Goal: Check status: Check status

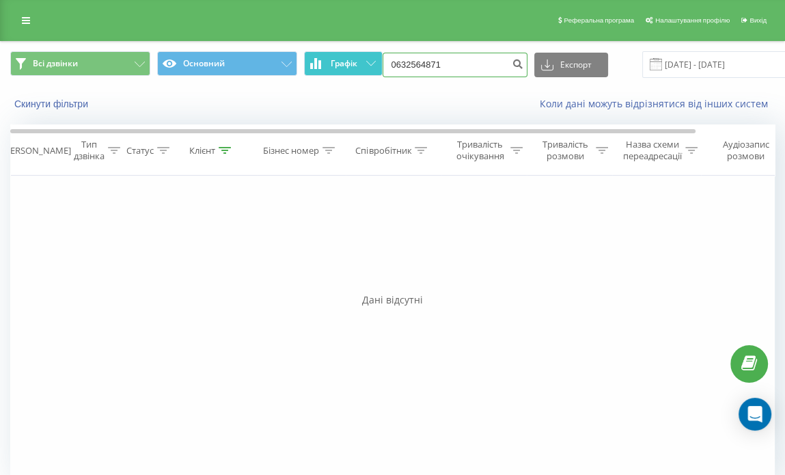
drag, startPoint x: 428, startPoint y: 66, endPoint x: 378, endPoint y: 62, distance: 50.1
click at [378, 62] on div "Всі дзвінки Основний Графік 0632564871 Експорт .csv .xls .xlsx 22.06.2025 - 22.…" at bounding box center [392, 64] width 765 height 27
type input "0937560332"
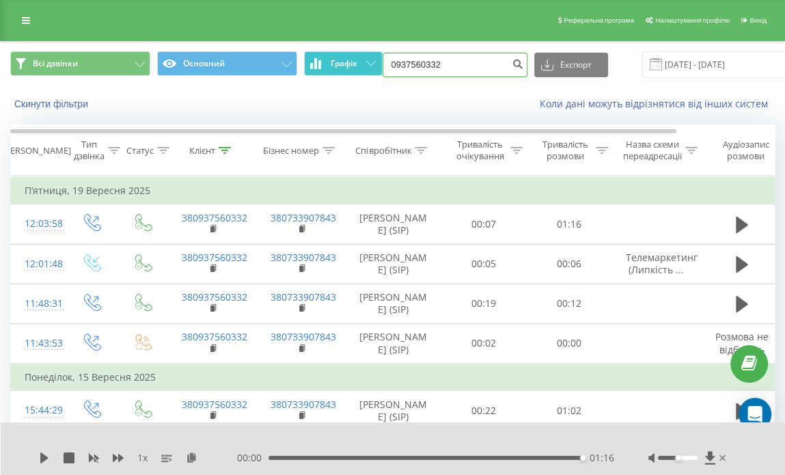
drag, startPoint x: 457, startPoint y: 68, endPoint x: 380, endPoint y: 70, distance: 76.6
click at [380, 70] on div "Всі дзвінки Основний Графік 0937560332 Експорт .csv .xls .xlsx 22.06.2025 - 22.…" at bounding box center [392, 64] width 765 height 27
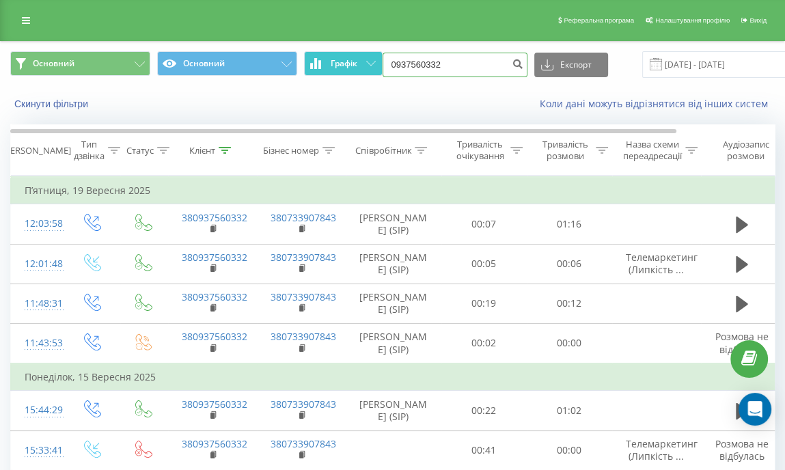
drag, startPoint x: 454, startPoint y: 64, endPoint x: 375, endPoint y: 51, distance: 79.6
click at [375, 51] on div "Основний Основний Графік 0937560332 Експорт .csv .xls .xlsx [DATE] - [DATE]" at bounding box center [392, 64] width 765 height 27
